Goal: Information Seeking & Learning: Learn about a topic

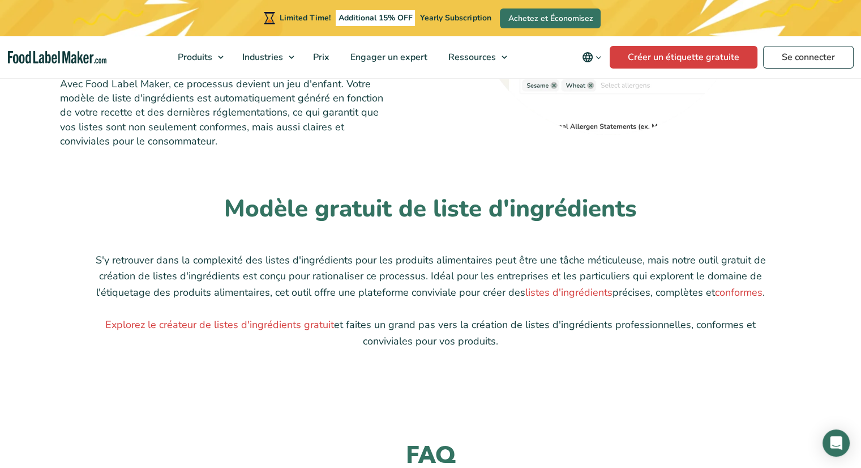
scroll to position [962, 0]
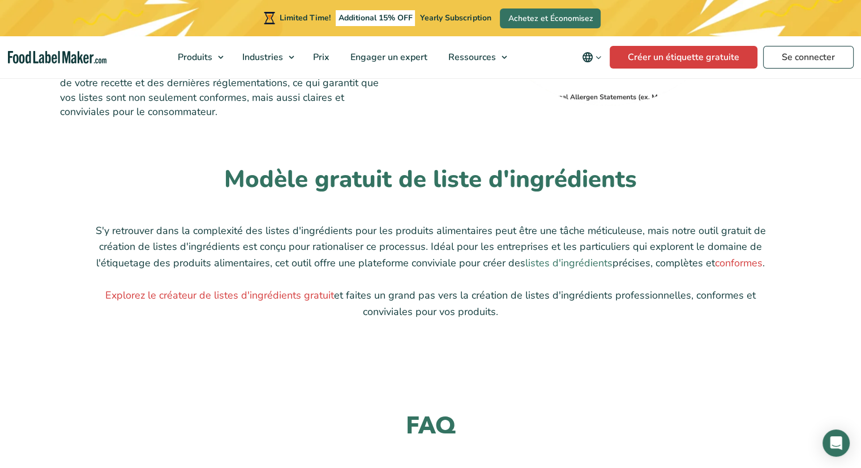
click at [557, 263] on link "listes d'ingrédients" at bounding box center [568, 263] width 87 height 14
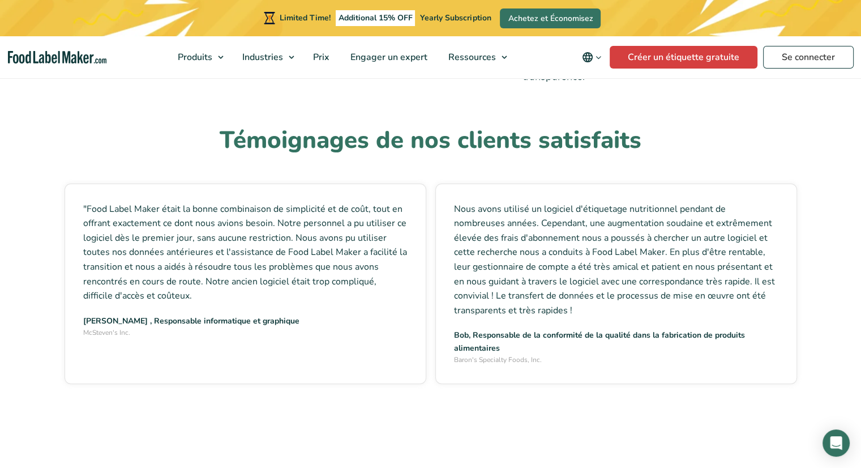
scroll to position [3907, 0]
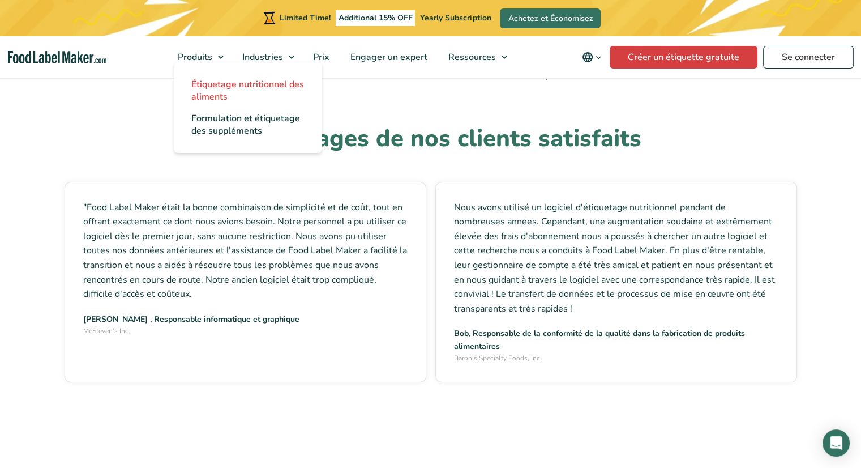
click at [211, 94] on span "Étiquetage nutritionnel des aliments" at bounding box center [247, 90] width 113 height 25
